Goal: Transaction & Acquisition: Purchase product/service

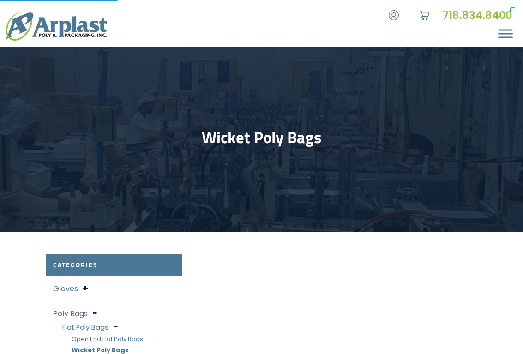
select select "25"
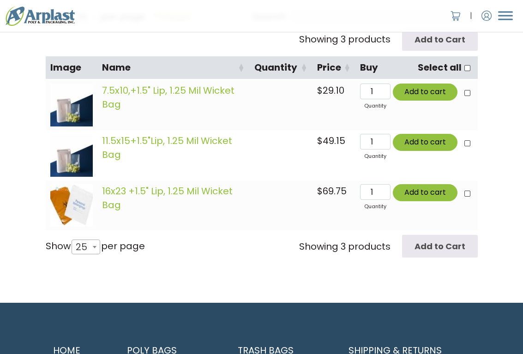
scroll to position [370, 0]
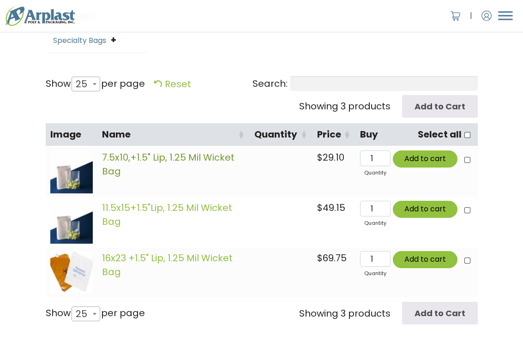
click at [145, 156] on link "7.5x10,+1.5" Lip, 1.25 Mil Wicket Bag" at bounding box center [168, 164] width 133 height 27
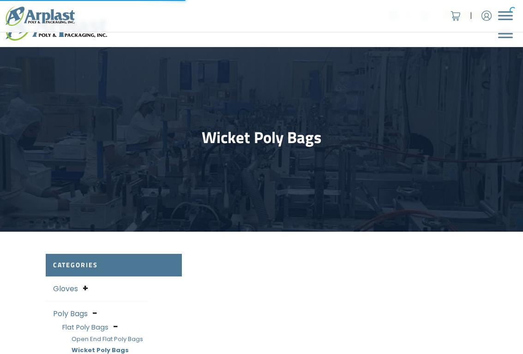
select select "25"
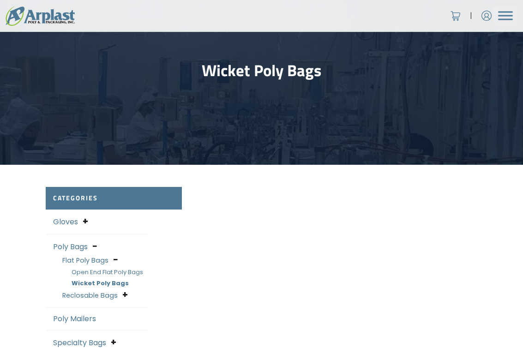
scroll to position [92, 0]
